Goal: Task Accomplishment & Management: Use online tool/utility

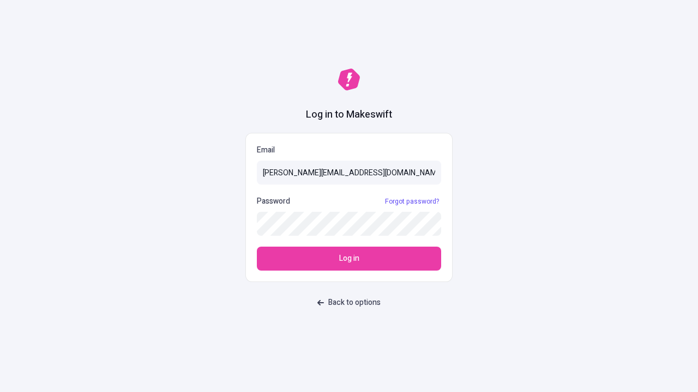
type input "[PERSON_NAME][EMAIL_ADDRESS][DOMAIN_NAME]"
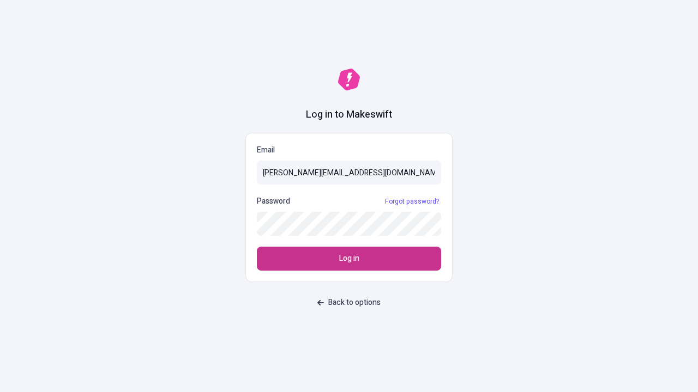
click at [349, 259] on span "Log in" at bounding box center [349, 259] width 20 height 12
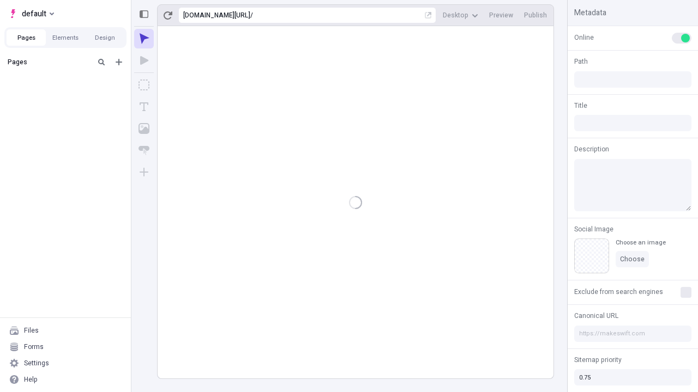
type input "/deep-link-dolores"
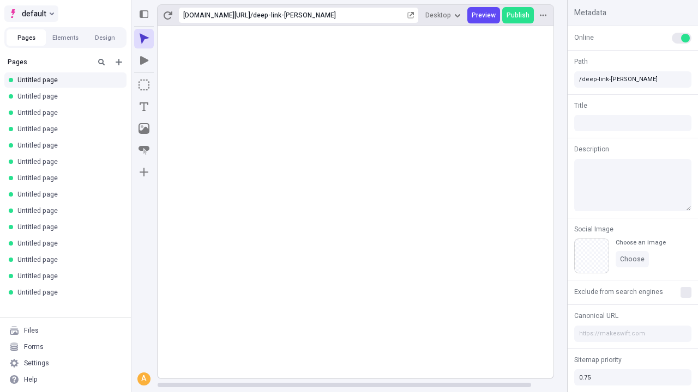
click at [31, 14] on span "default" at bounding box center [34, 13] width 25 height 13
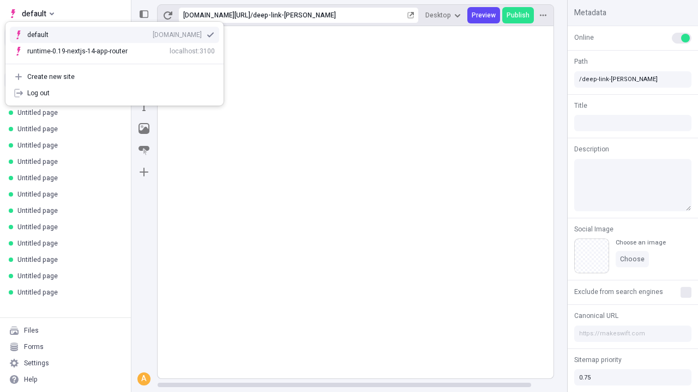
click at [153, 33] on div "qee9k4dy7d.staging.makeswift.site" at bounding box center [177, 35] width 49 height 9
click at [119, 62] on icon "Add new" at bounding box center [119, 62] width 7 height 7
